Goal: Task Accomplishment & Management: Use online tool/utility

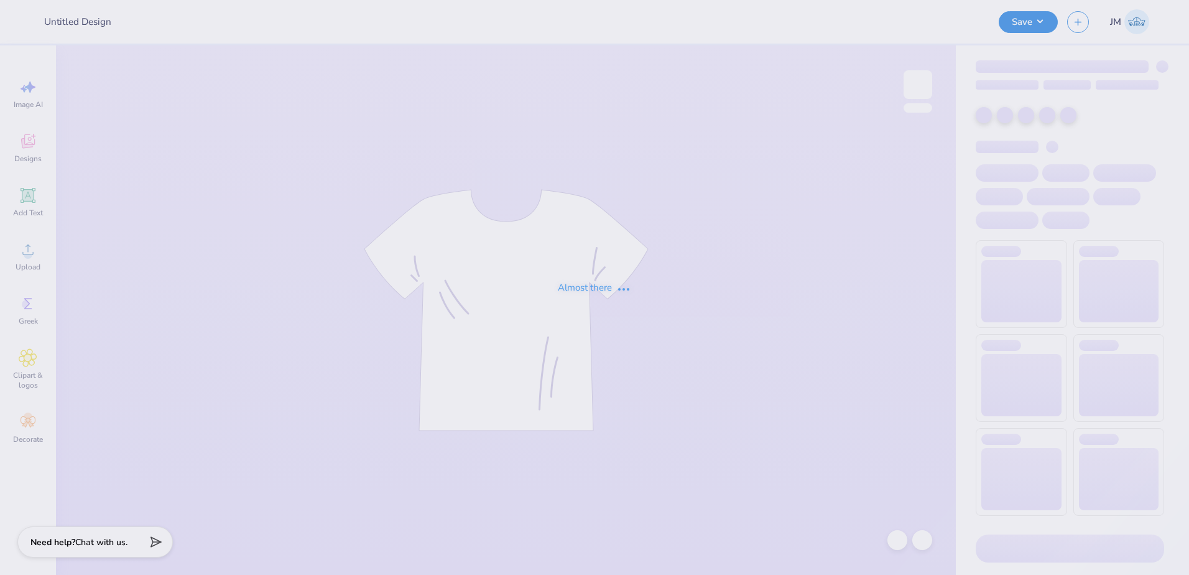
type input "KAP Hoodies"
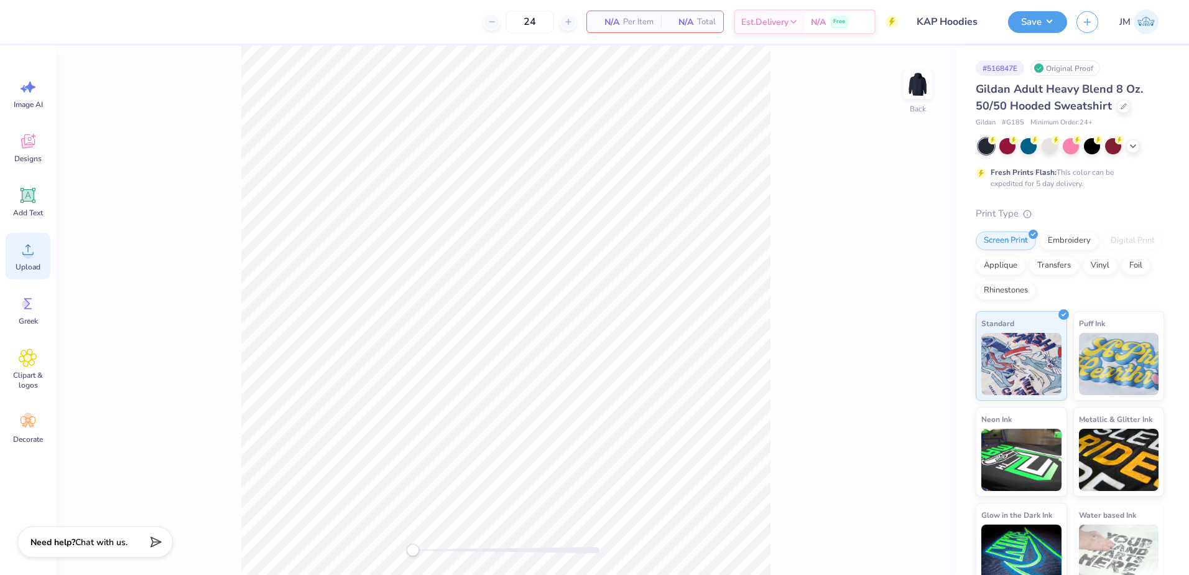
click at [28, 261] on div "Upload" at bounding box center [28, 256] width 45 height 47
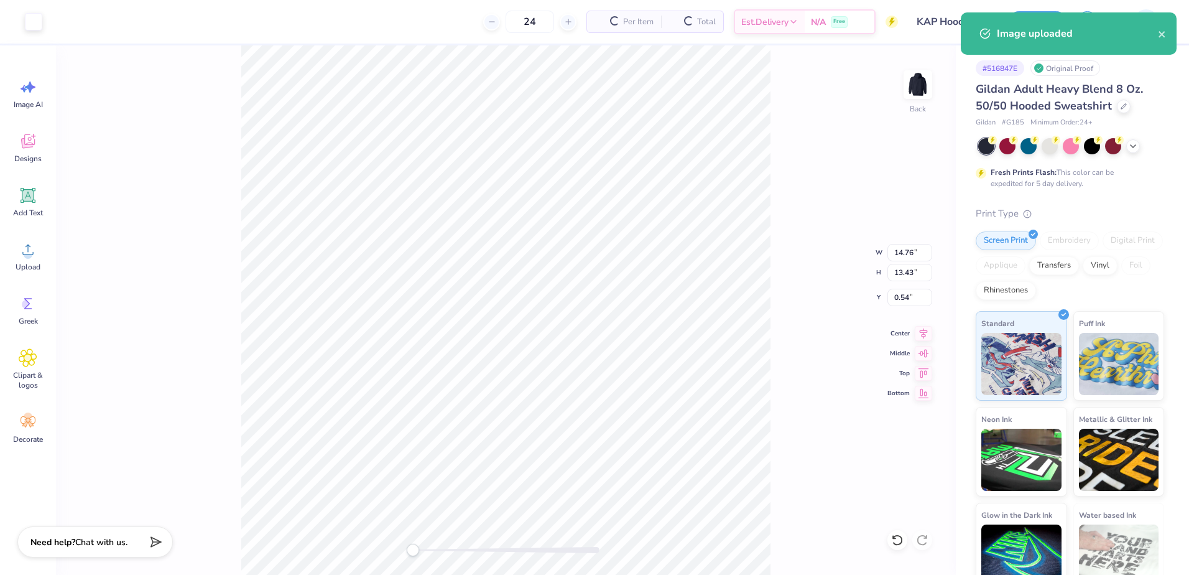
click at [902, 262] on div "Back W 14.76 14.76 " H 13.43 13.43 " Y 0.54 0.54 " Center Middle Top Bottom" at bounding box center [506, 309] width 900 height 529
click at [902, 259] on div "Back" at bounding box center [506, 309] width 900 height 529
click at [909, 246] on input "14.76" at bounding box center [909, 252] width 45 height 17
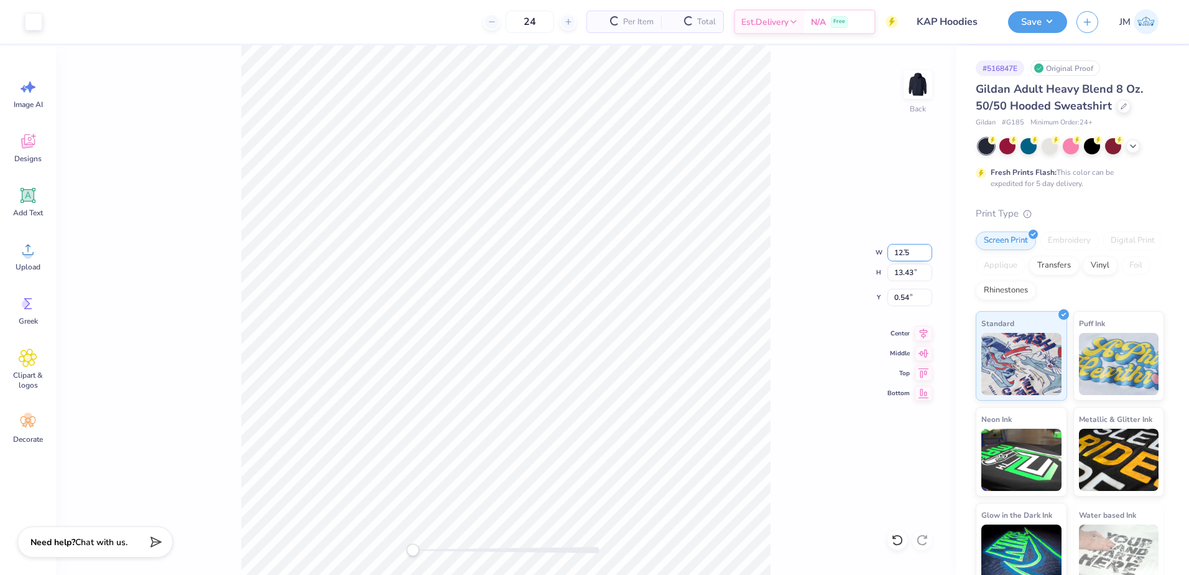
type input "12.5"
click at [899, 300] on input "2.43" at bounding box center [909, 297] width 45 height 17
type input "3"
click at [904, 252] on input "10.59" at bounding box center [909, 252] width 45 height 17
drag, startPoint x: 908, startPoint y: 299, endPoint x: 909, endPoint y: 287, distance: 11.8
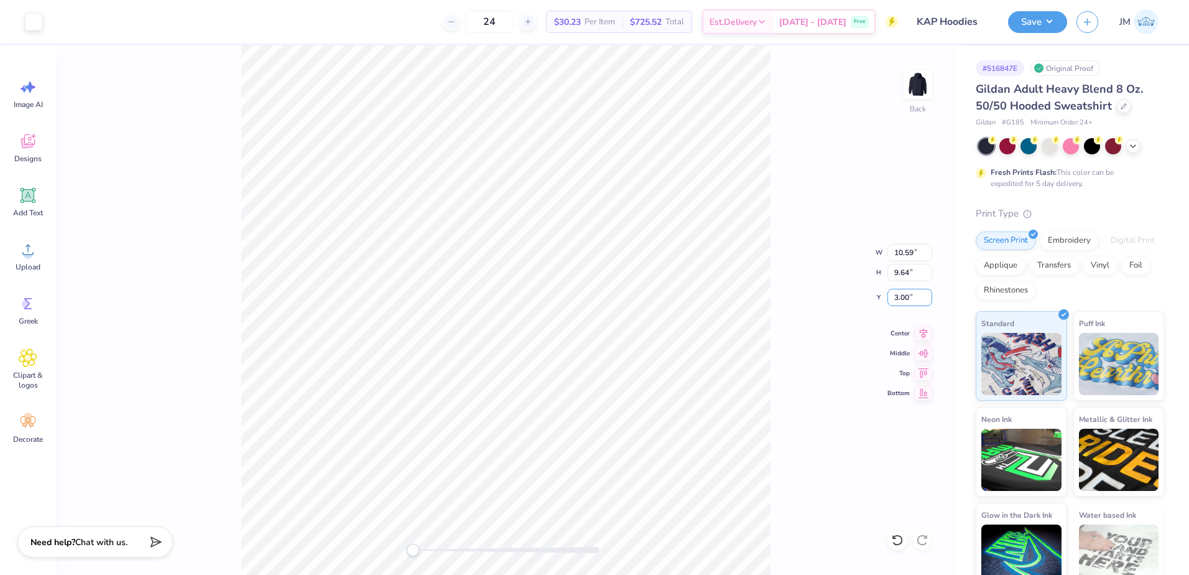
click at [908, 293] on input "3.00" at bounding box center [909, 297] width 45 height 17
click at [909, 253] on input "10.59" at bounding box center [909, 252] width 45 height 17
type input "12.5"
click at [905, 252] on input "12.50" at bounding box center [909, 252] width 45 height 17
click at [915, 294] on input "2.13" at bounding box center [909, 297] width 45 height 17
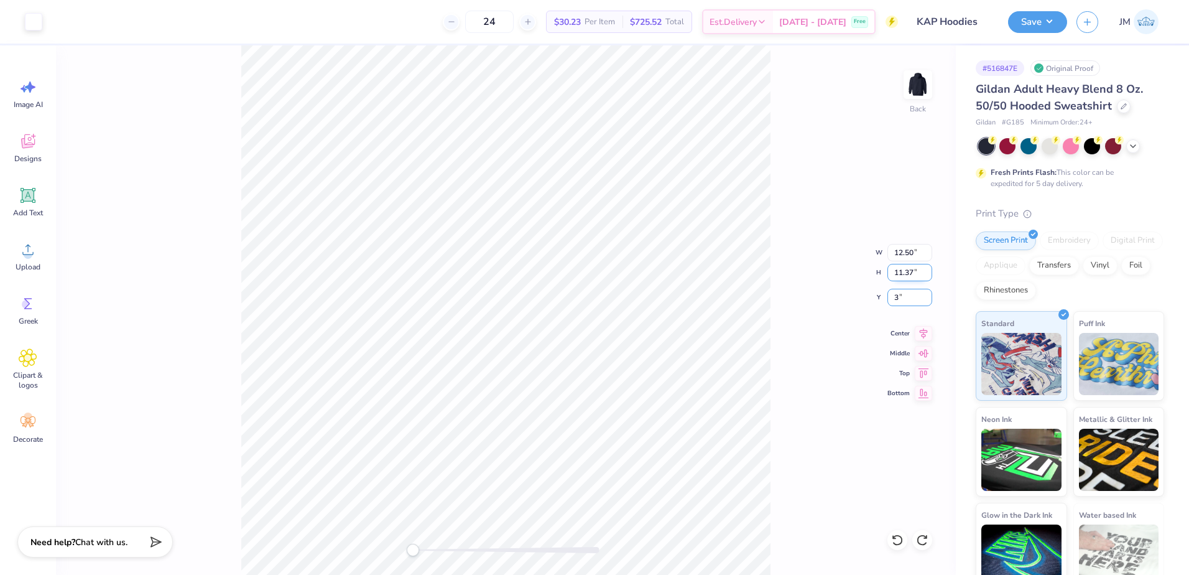
type input "3"
click at [908, 277] on input "11.37" at bounding box center [909, 272] width 45 height 17
click at [901, 304] on input "2.63" at bounding box center [909, 297] width 45 height 17
click at [907, 252] on input "12.50" at bounding box center [909, 252] width 45 height 17
click at [907, 257] on input "12.50" at bounding box center [909, 252] width 45 height 17
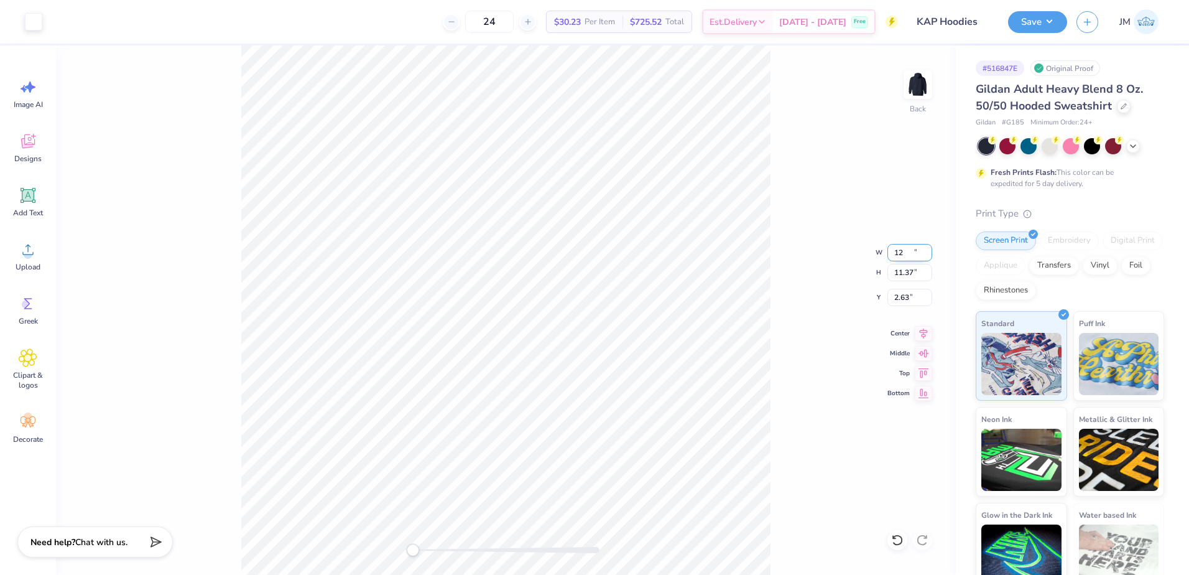
type input "12"
click at [902, 299] on input "2.63" at bounding box center [909, 297] width 45 height 17
click at [904, 294] on input "3.07" at bounding box center [909, 297] width 45 height 17
type input "2"
click at [908, 275] on input "10.48" at bounding box center [909, 272] width 45 height 17
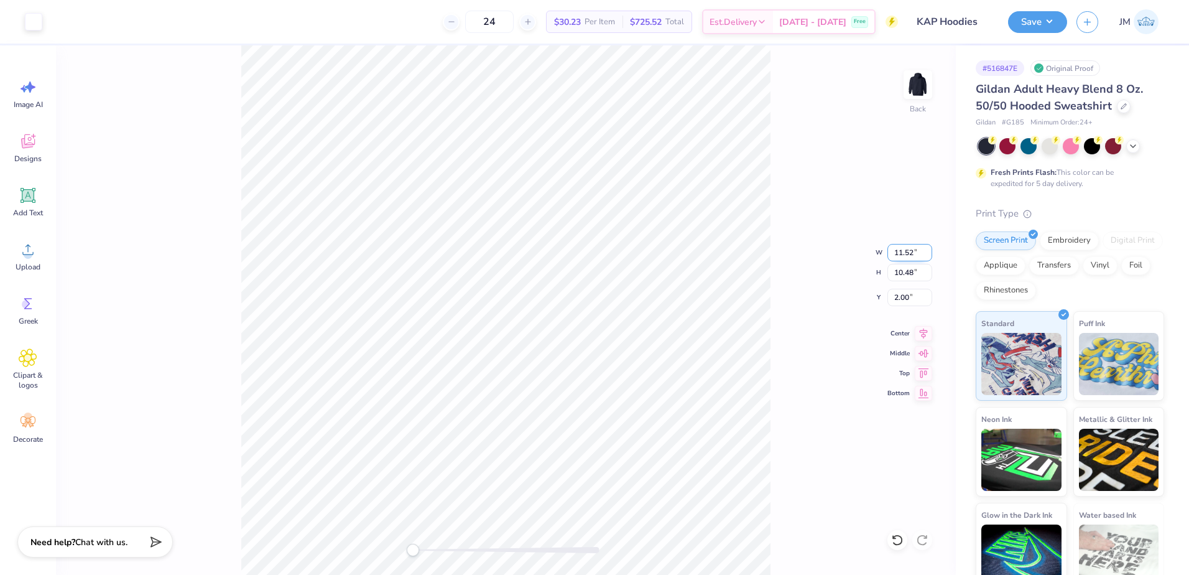
click at [906, 247] on input "11.52" at bounding box center [909, 252] width 45 height 17
type input "12"
click at [894, 292] on input "2.00" at bounding box center [909, 297] width 45 height 17
click at [901, 293] on input "1.55" at bounding box center [909, 297] width 45 height 17
type input "2"
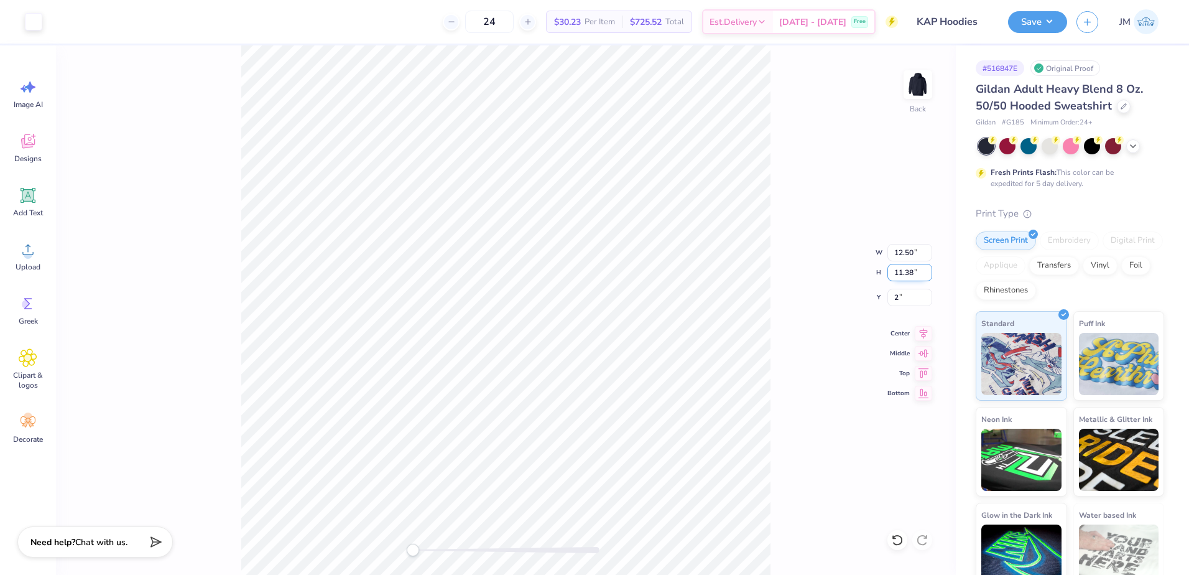
click at [912, 278] on input "11.38" at bounding box center [909, 272] width 45 height 17
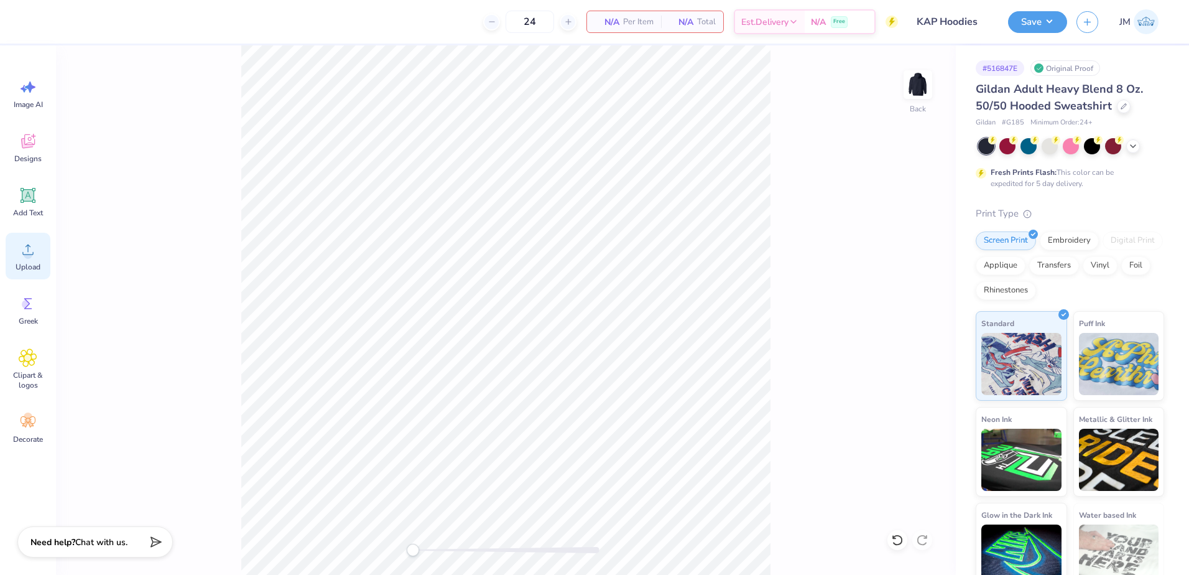
click at [39, 260] on div "Upload" at bounding box center [28, 256] width 45 height 47
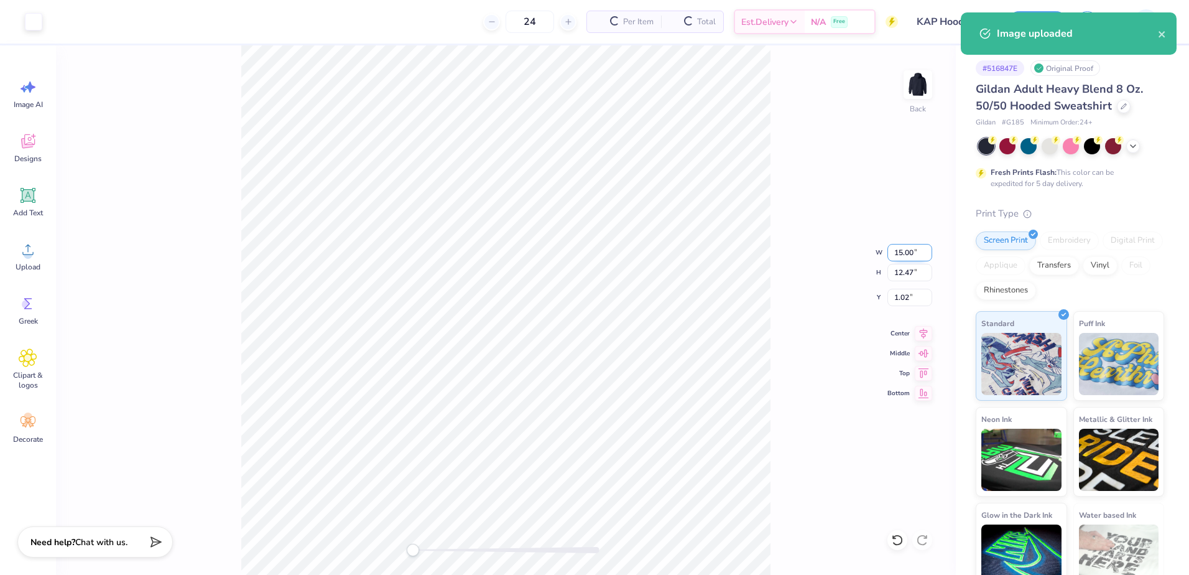
click at [906, 254] on input "15.00" at bounding box center [909, 252] width 45 height 17
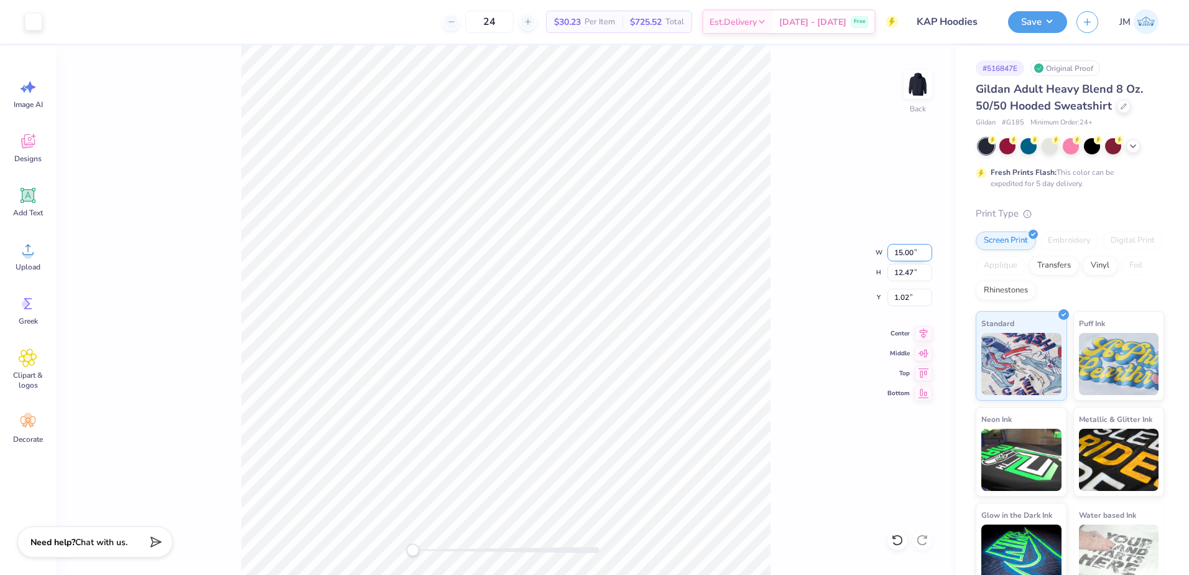
click at [911, 257] on input "15.00" at bounding box center [909, 252] width 45 height 17
type input "12"
click at [920, 293] on input "3.26" at bounding box center [909, 297] width 45 height 17
click at [908, 273] on input "7.98" at bounding box center [909, 272] width 45 height 17
click at [905, 297] on input "3" at bounding box center [909, 297] width 45 height 17
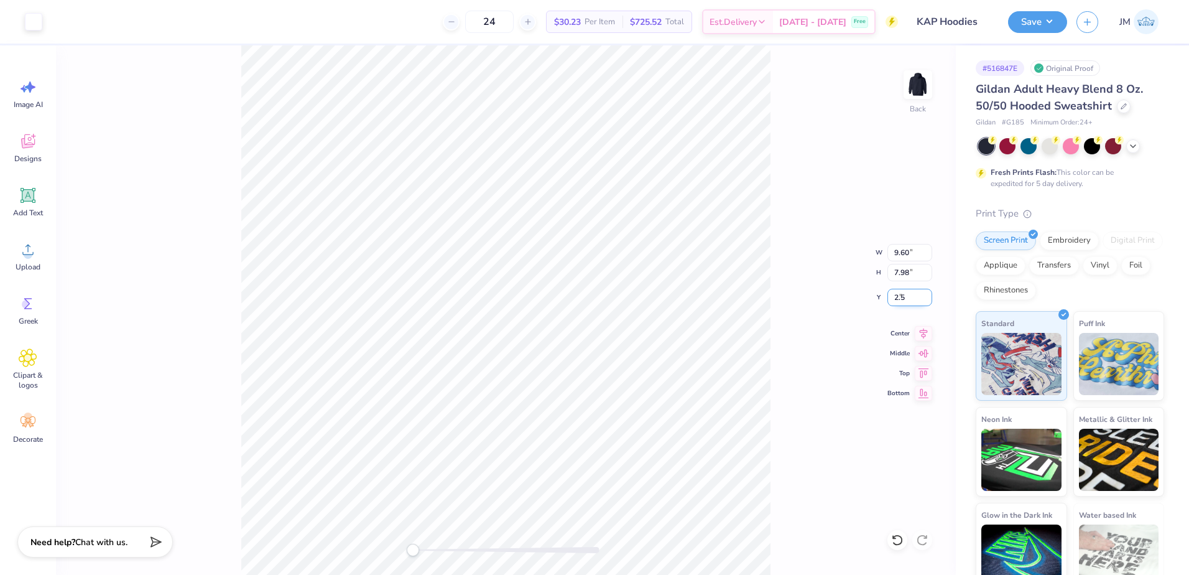
type input "2.5"
click at [905, 254] on input "9.60" at bounding box center [909, 252] width 45 height 17
type input "12"
click at [894, 300] on input "1.50" at bounding box center [909, 297] width 45 height 17
click at [896, 300] on input "1.50" at bounding box center [909, 297] width 45 height 17
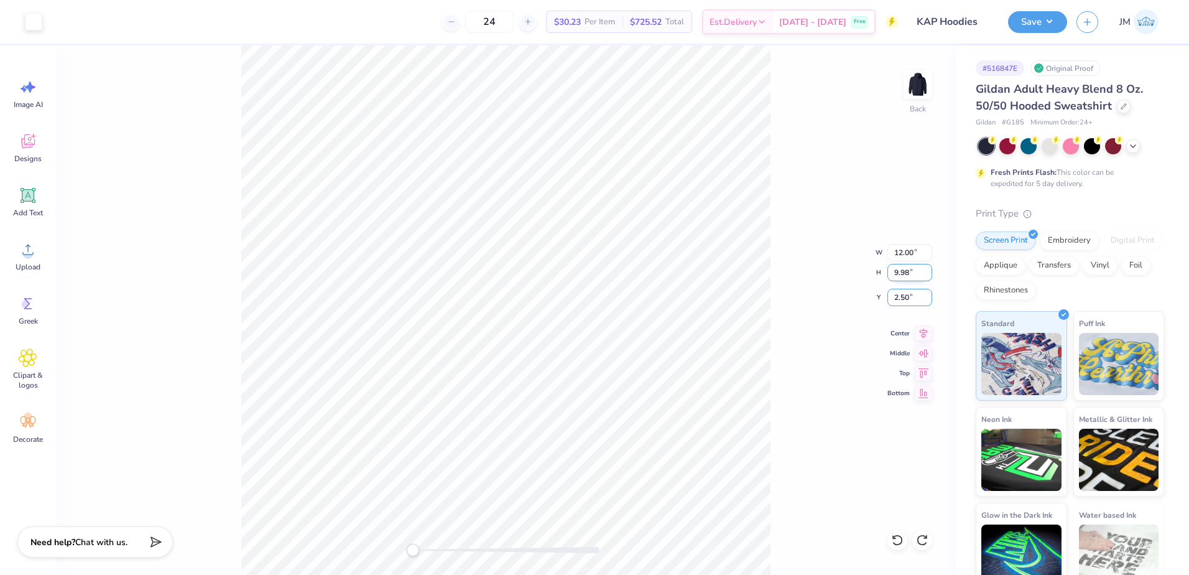
type input "2.50"
click at [914, 268] on input "9.98" at bounding box center [909, 272] width 45 height 17
click at [925, 335] on icon at bounding box center [923, 331] width 17 height 15
click at [907, 79] on img at bounding box center [918, 85] width 50 height 50
click at [29, 247] on icon at bounding box center [28, 249] width 19 height 19
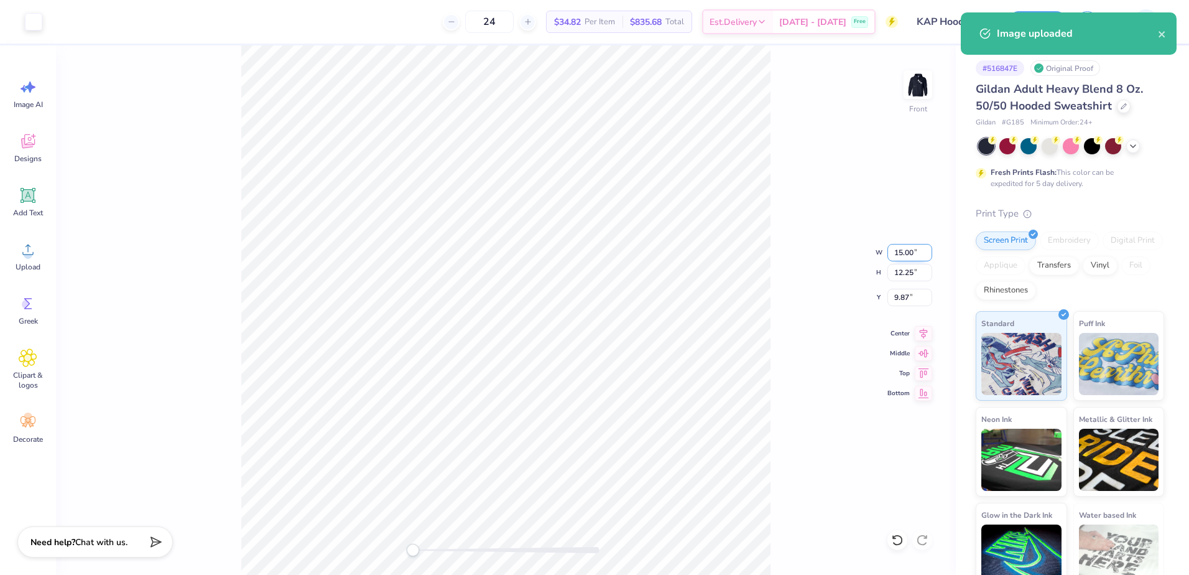
click at [911, 261] on input "15.00" at bounding box center [909, 252] width 45 height 17
type input "12.5"
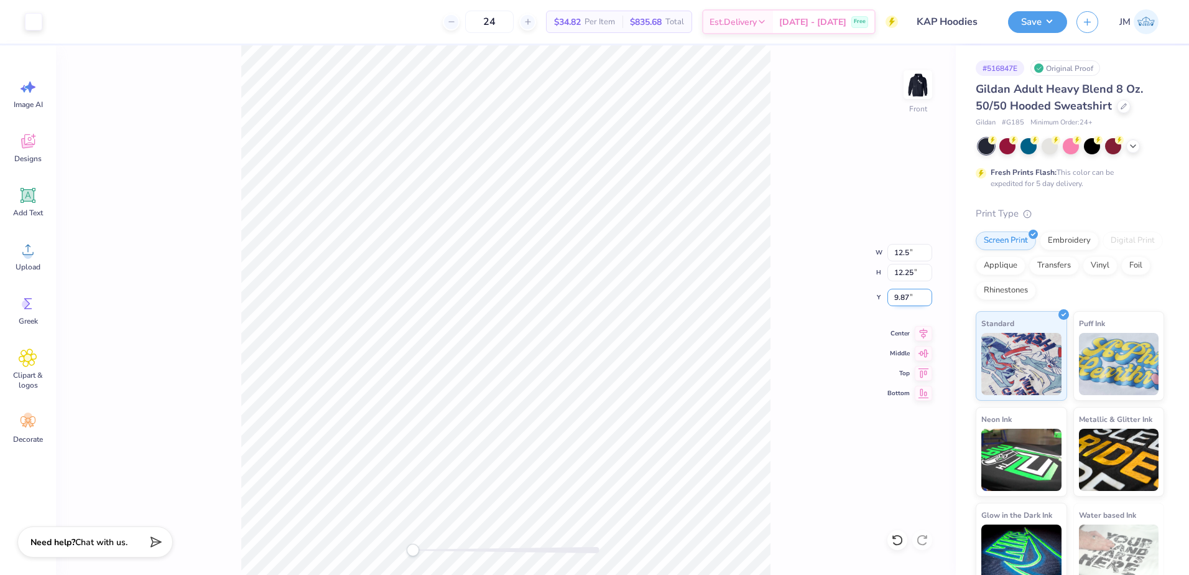
click at [899, 295] on input "9.87" at bounding box center [909, 297] width 45 height 17
type input "6"
click at [910, 252] on input "10.42" at bounding box center [909, 252] width 45 height 17
type input "12.5"
click at [912, 251] on input "12.50" at bounding box center [909, 252] width 45 height 17
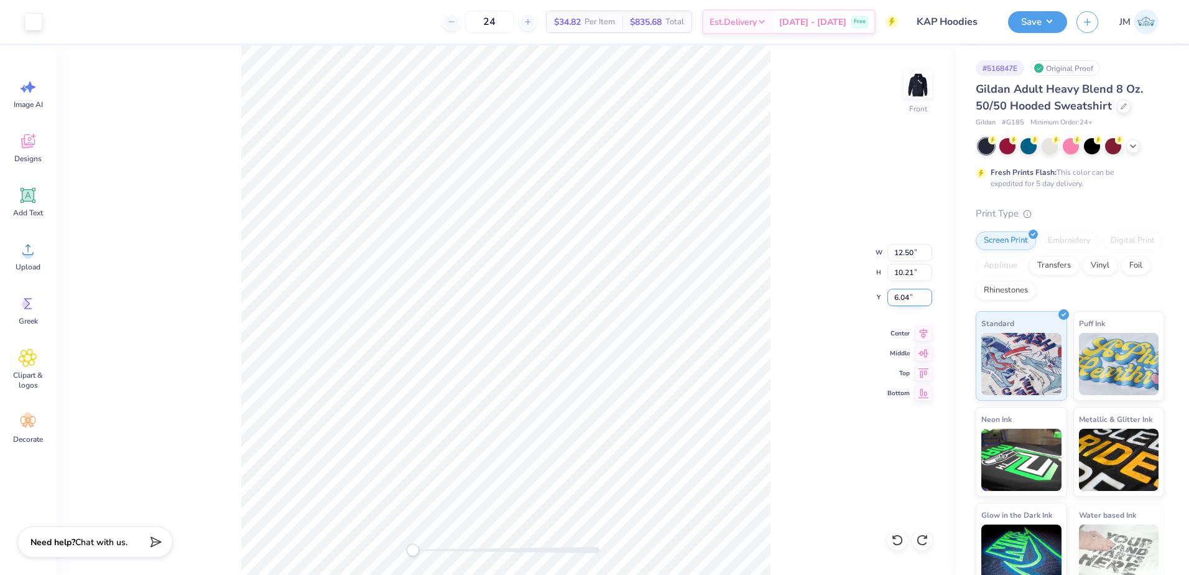
click at [901, 301] on input "6.04" at bounding box center [909, 297] width 45 height 17
type input "6"
click at [916, 327] on icon at bounding box center [923, 331] width 17 height 15
click at [922, 95] on img at bounding box center [918, 85] width 50 height 50
click at [929, 87] on img at bounding box center [918, 85] width 50 height 50
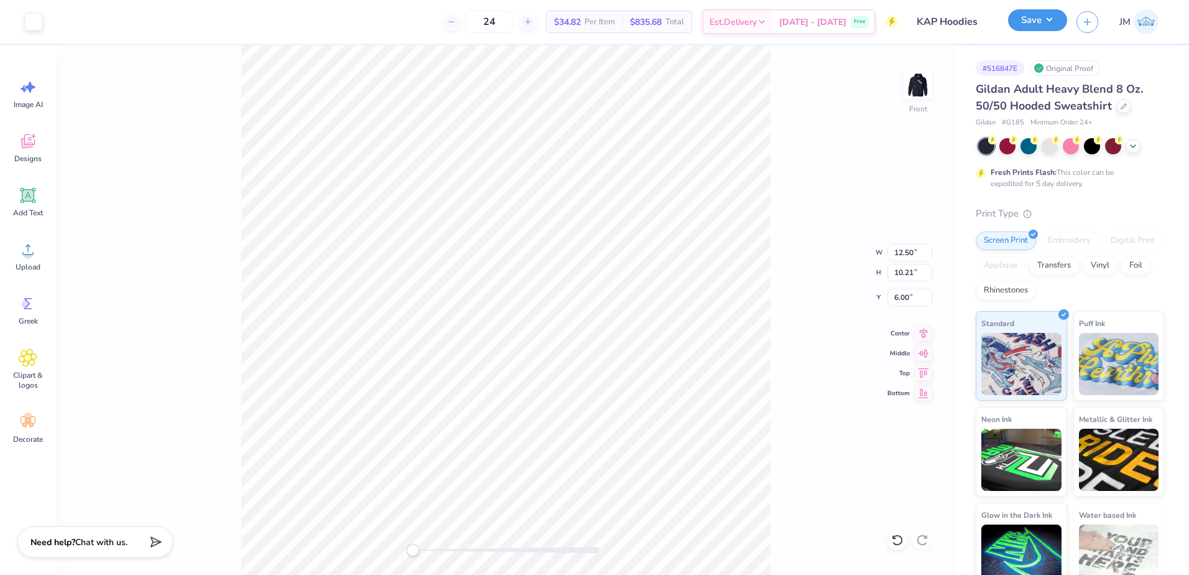
click at [1032, 29] on button "Save" at bounding box center [1037, 20] width 59 height 22
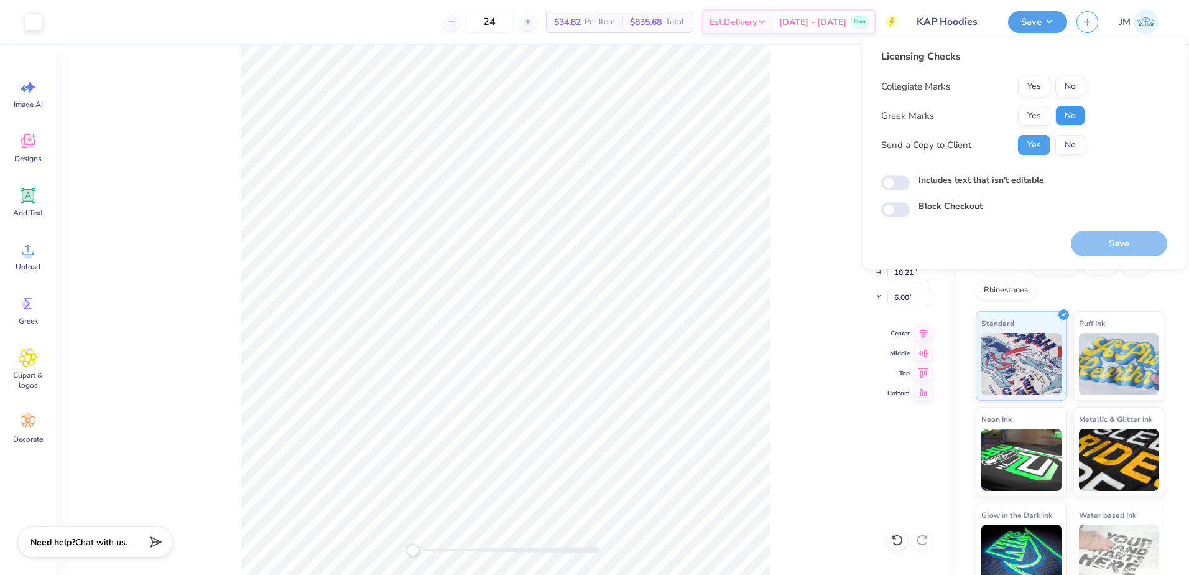
click at [1061, 118] on button "No" at bounding box center [1070, 116] width 30 height 20
click at [1071, 91] on button "No" at bounding box center [1070, 86] width 30 height 20
click at [1109, 236] on button "Save" at bounding box center [1119, 243] width 96 height 25
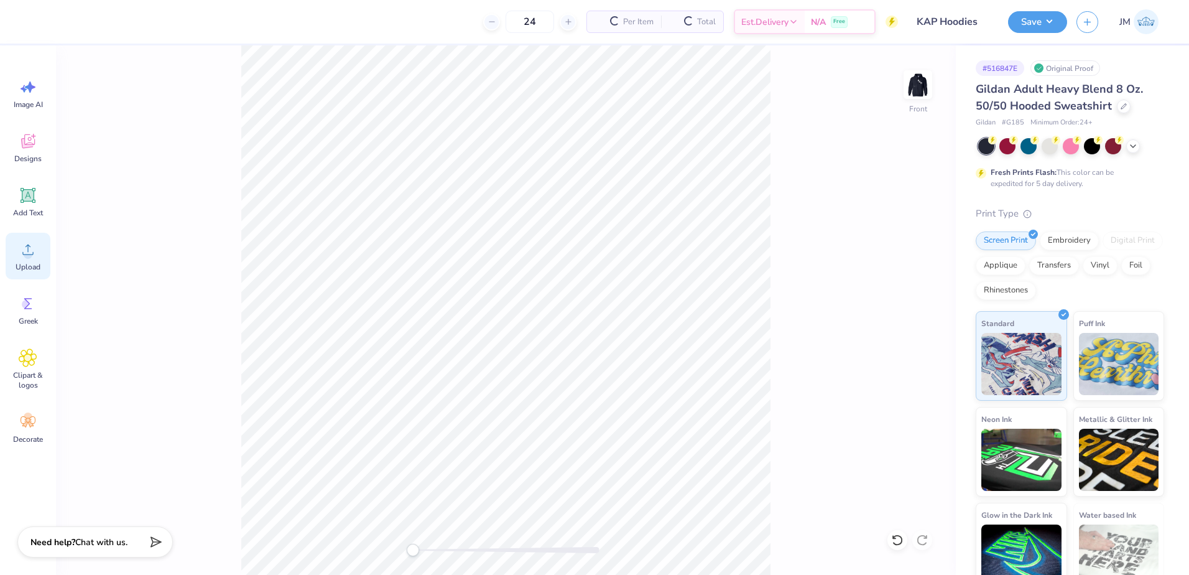
click at [37, 267] on span "Upload" at bounding box center [28, 267] width 25 height 10
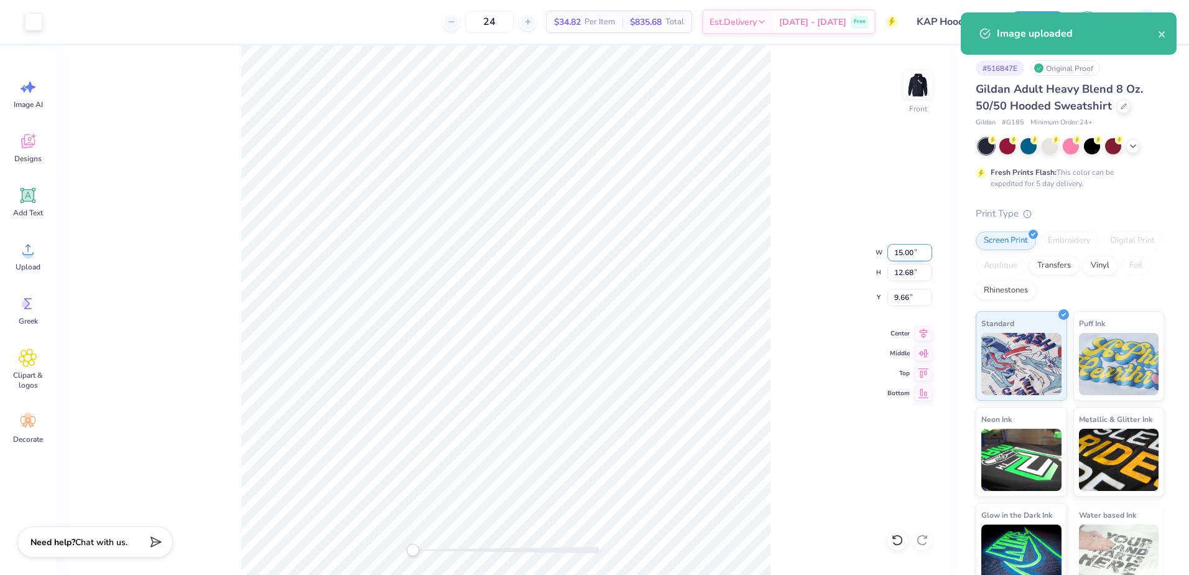
click at [912, 254] on input "15.00" at bounding box center [909, 252] width 45 height 17
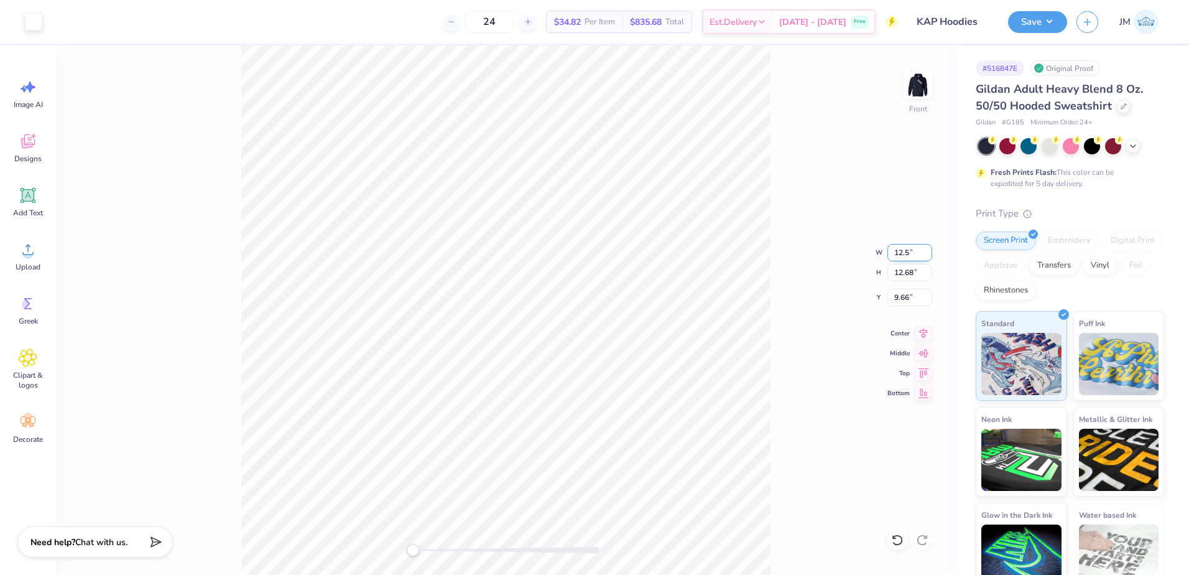
type input "12.5"
drag, startPoint x: 422, startPoint y: 552, endPoint x: 465, endPoint y: 547, distance: 43.2
click at [448, 547] on div "Accessibility label" at bounding box center [442, 550] width 12 height 12
click at [394, 541] on div "Front W 12.53 12.53 " H 10.59 10.59 " Y 7.98 7.98 " Center Middle Top Bottom" at bounding box center [506, 309] width 900 height 529
click at [899, 299] on input "7.98" at bounding box center [909, 297] width 45 height 17
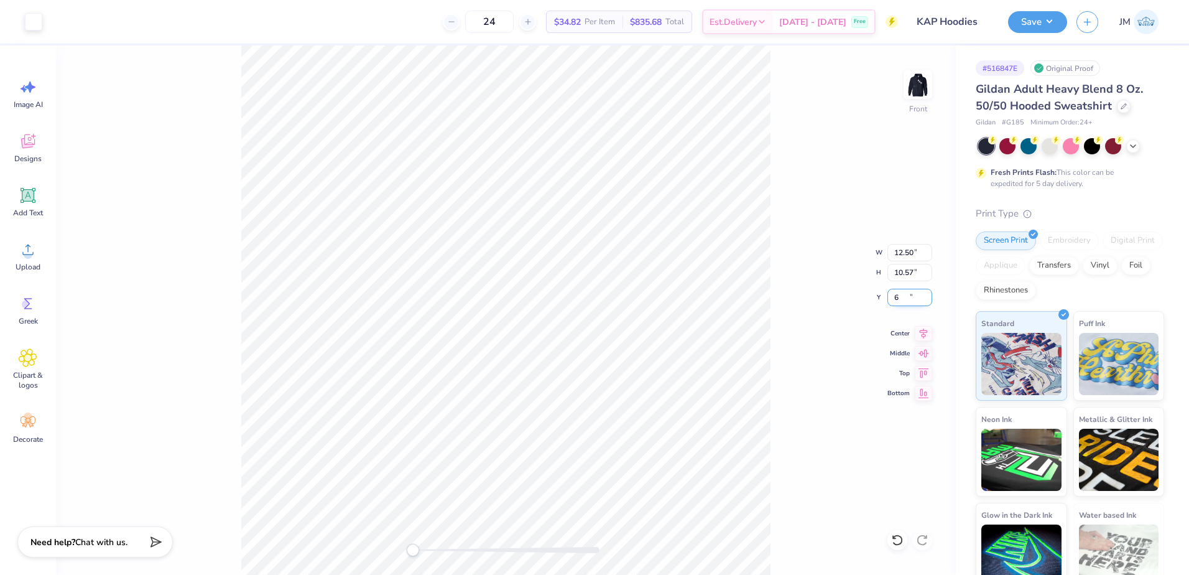
type input "6"
click at [927, 333] on icon at bounding box center [923, 331] width 17 height 15
click at [907, 86] on img at bounding box center [918, 85] width 50 height 50
type input "12.31"
type input "10.41"
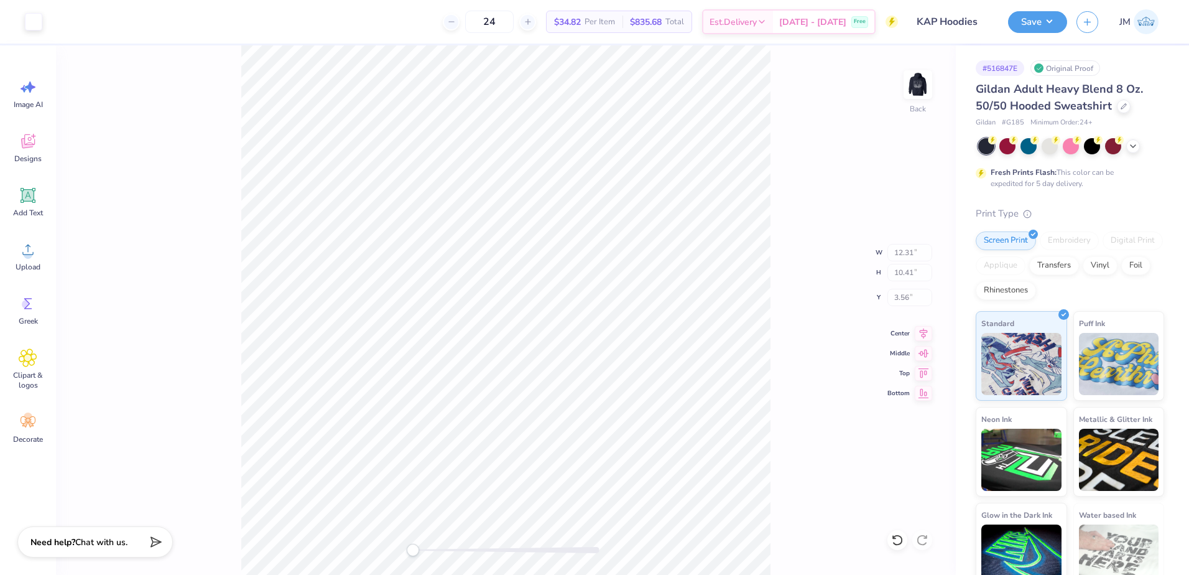
type input "3.56"
click at [1042, 18] on button "Save" at bounding box center [1037, 20] width 59 height 22
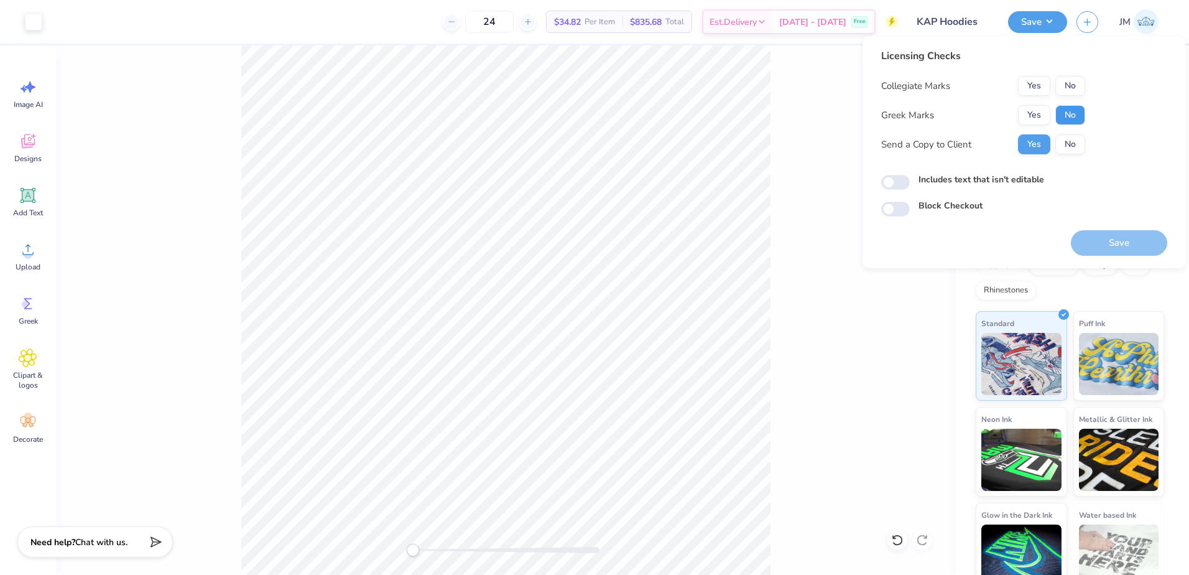
click at [1072, 108] on button "No" at bounding box center [1070, 115] width 30 height 20
click at [1076, 88] on button "No" at bounding box center [1070, 86] width 30 height 20
drag, startPoint x: 1109, startPoint y: 261, endPoint x: 1121, endPoint y: 246, distance: 19.2
click at [1109, 261] on div "Licensing Checks Collegiate Marks Yes No Greek Marks Yes No Send a Copy to Clie…" at bounding box center [1024, 152] width 323 height 232
click at [1121, 246] on button "Save" at bounding box center [1119, 242] width 96 height 25
